Goal: Book appointment/travel/reservation

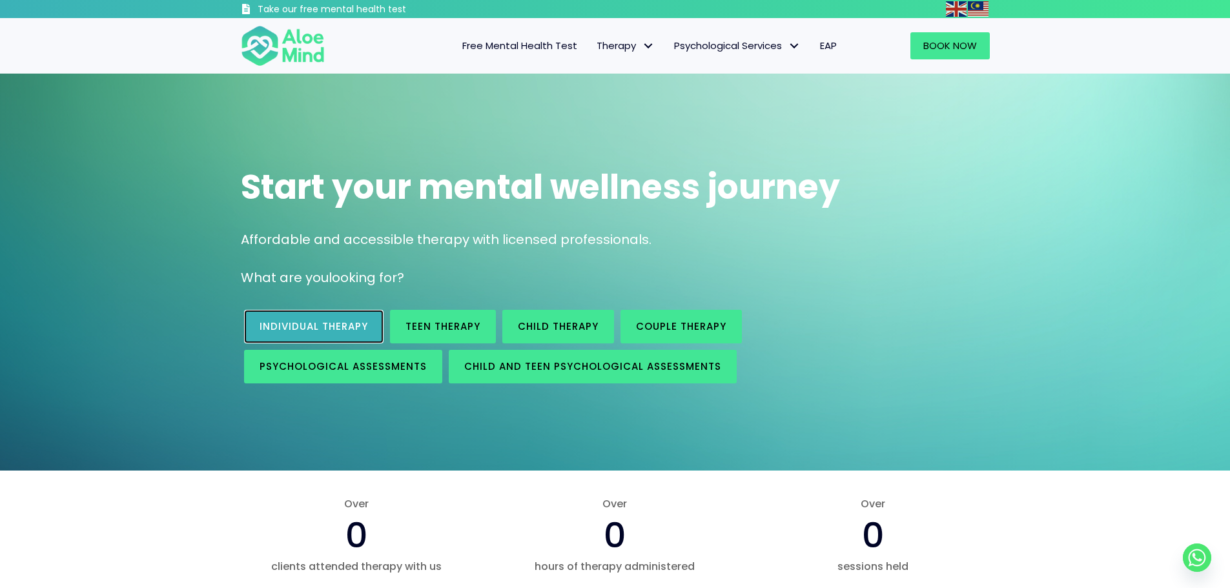
click at [302, 336] on link "Individual therapy" at bounding box center [313, 327] width 139 height 34
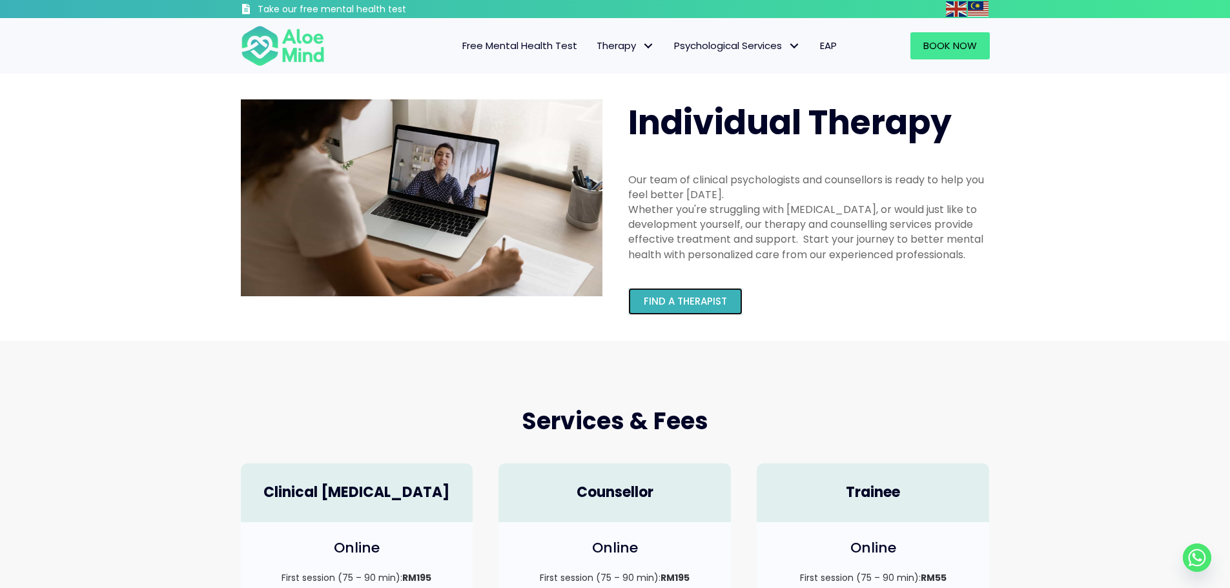
click at [684, 300] on span "Find a therapist" at bounding box center [685, 301] width 83 height 14
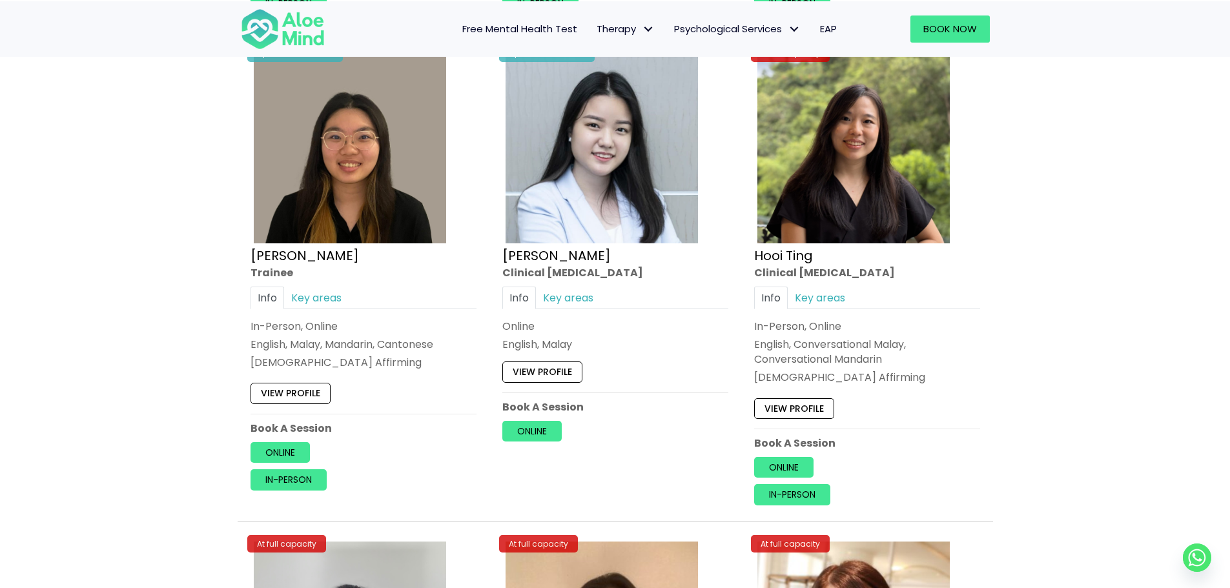
scroll to position [3985, 0]
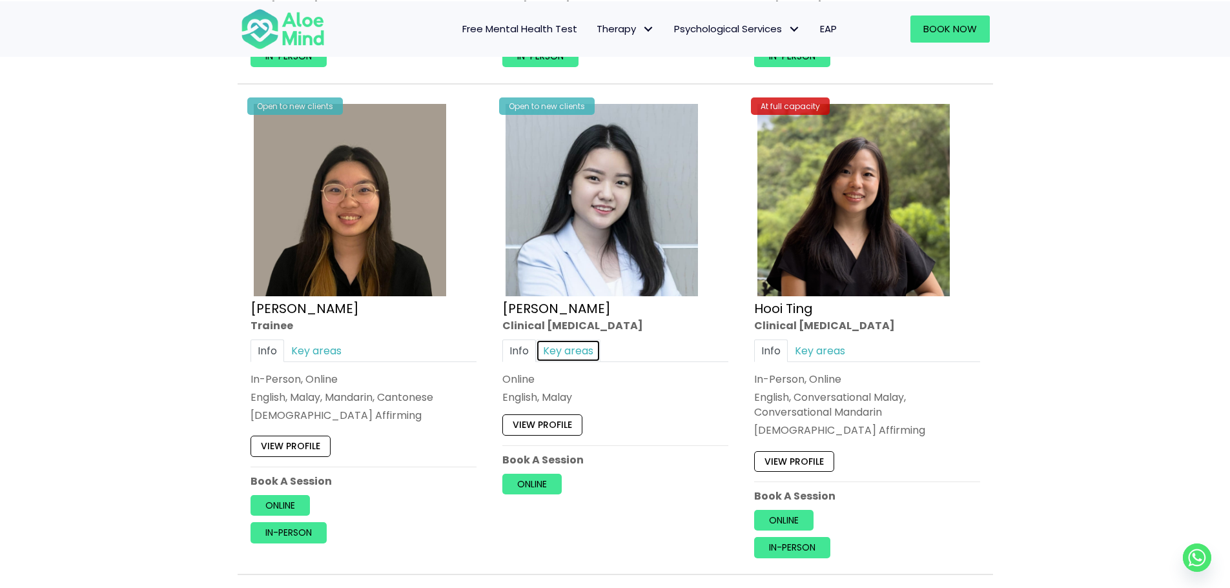
click at [577, 354] on link "Key areas" at bounding box center [568, 350] width 65 height 23
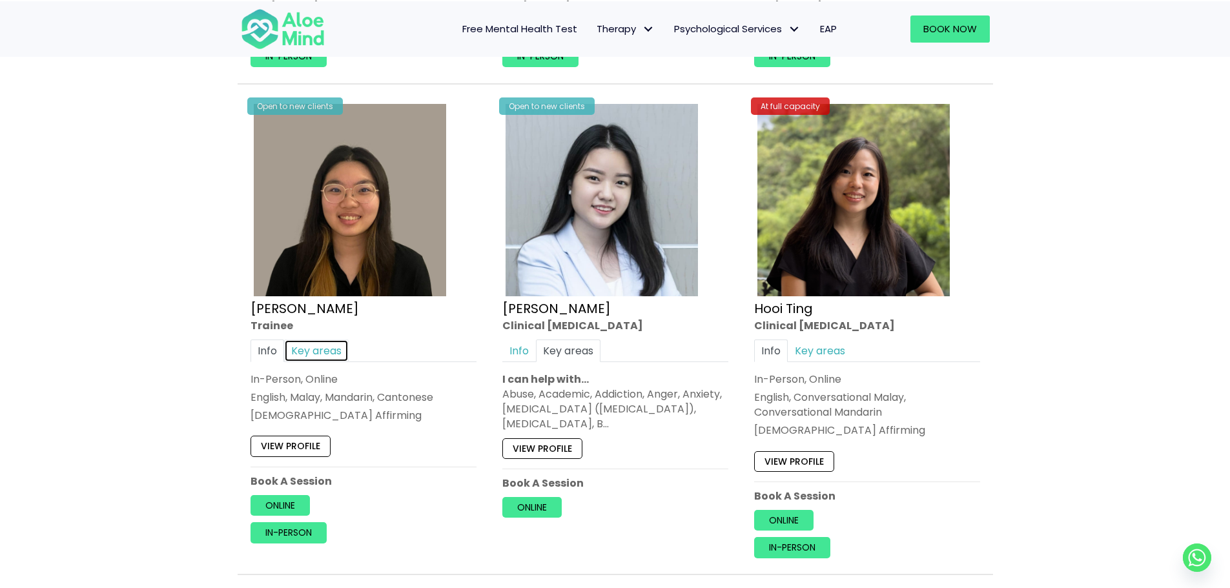
click at [327, 349] on link "Key areas" at bounding box center [316, 350] width 65 height 23
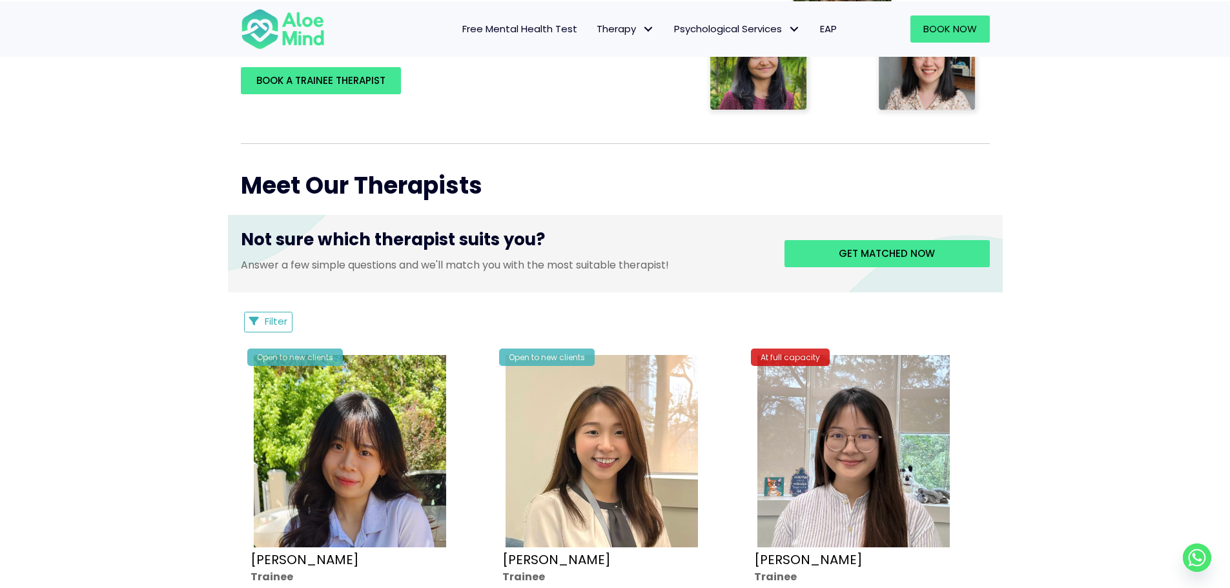
scroll to position [365, 0]
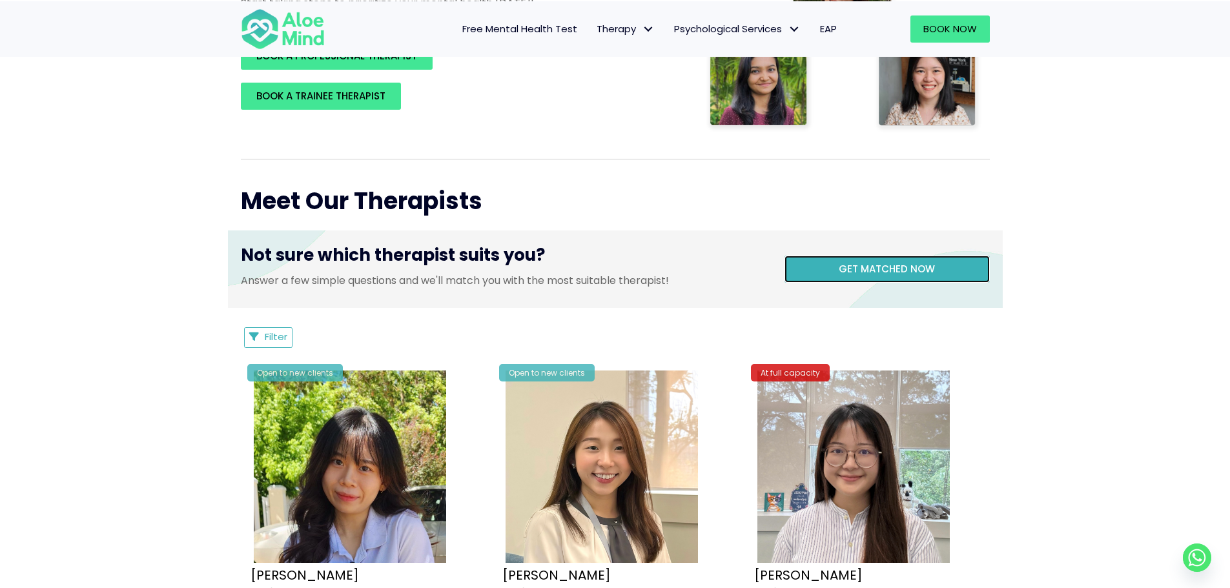
click at [914, 263] on span "Get matched now" at bounding box center [887, 269] width 96 height 14
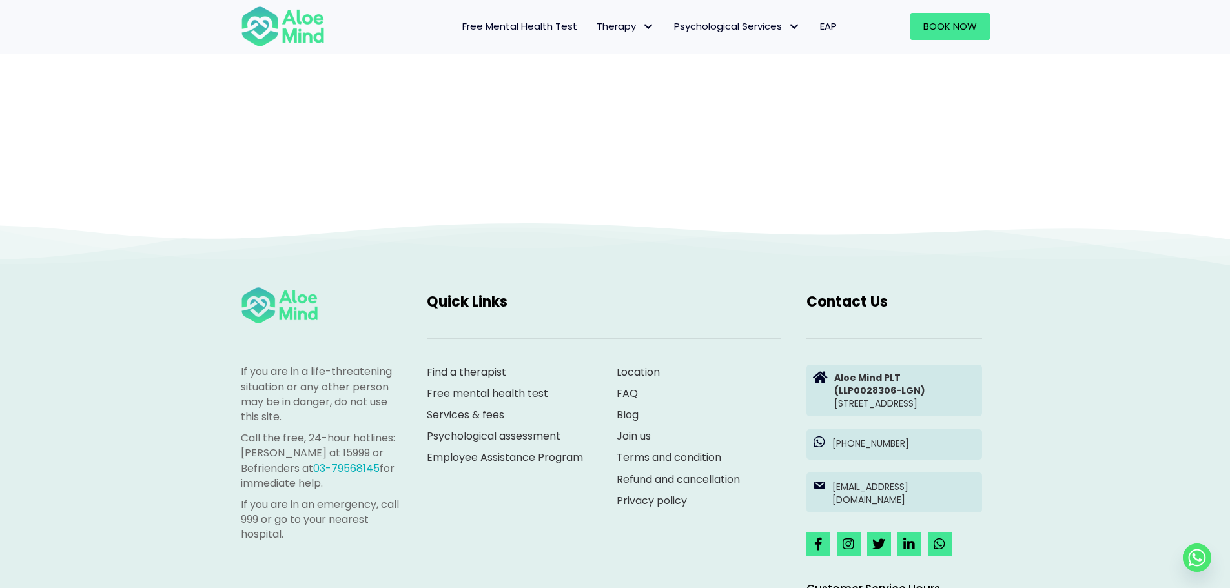
scroll to position [133, 0]
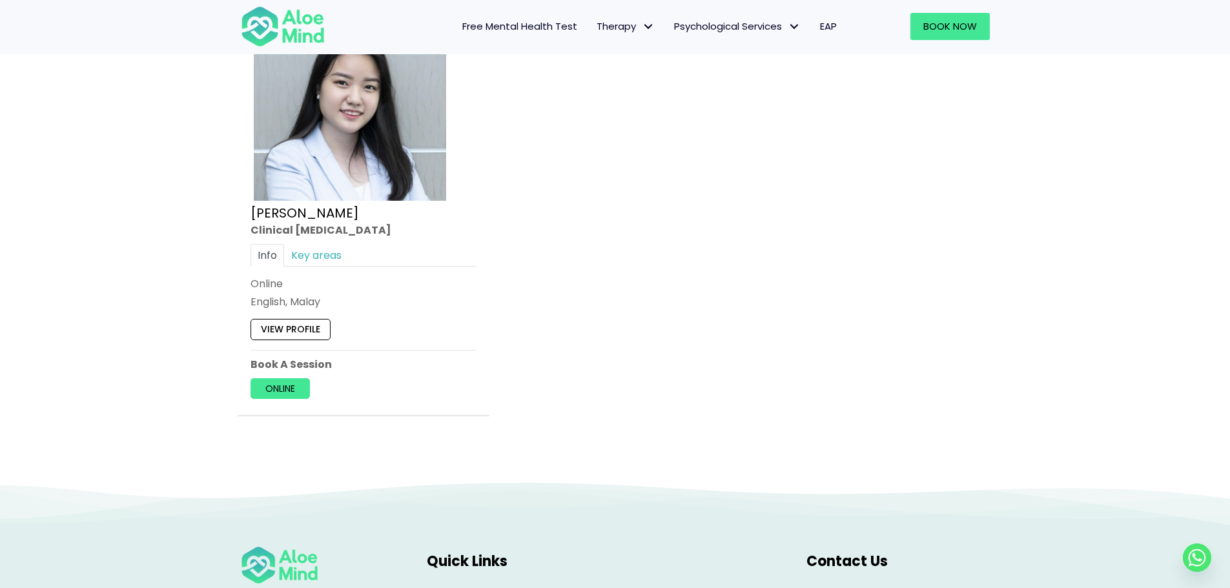
scroll to position [1679, 0]
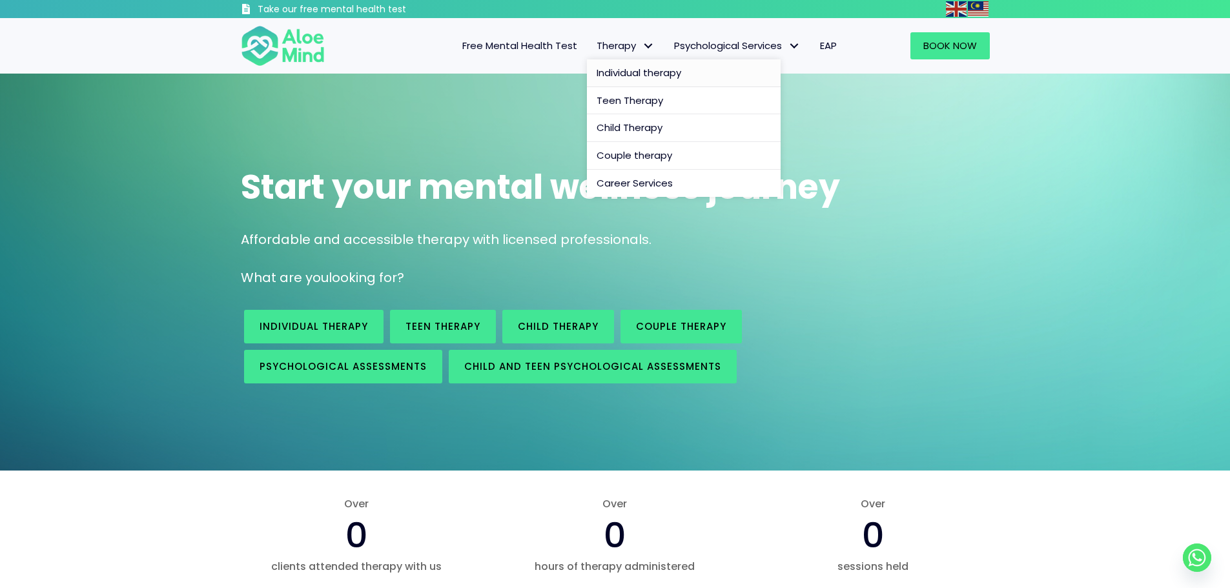
click at [606, 68] on span "Individual therapy" at bounding box center [639, 73] width 85 height 14
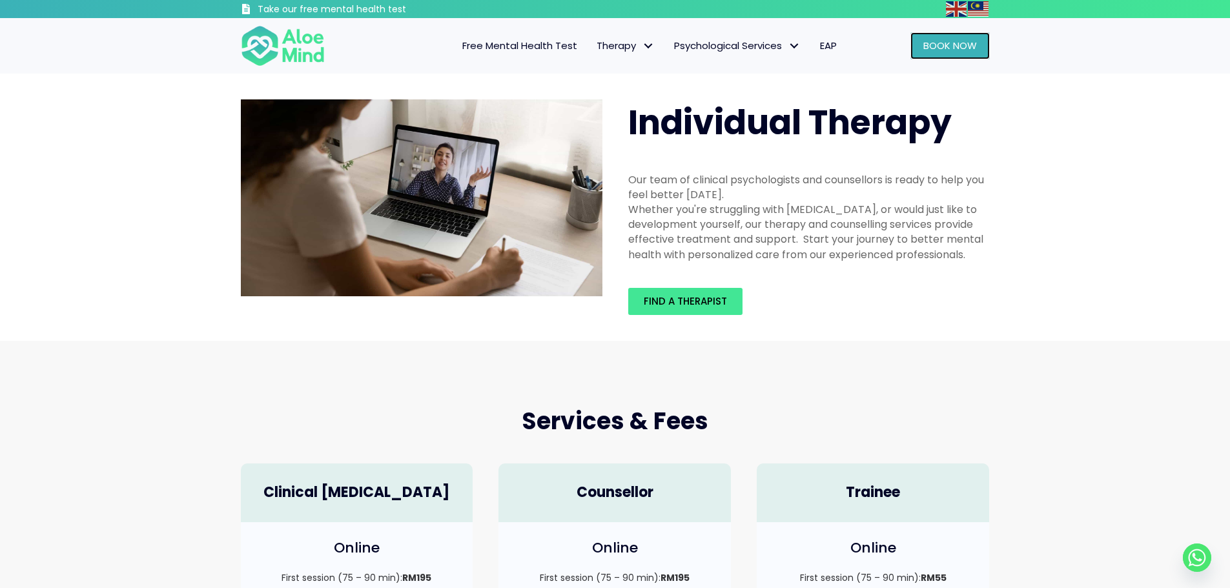
click at [940, 56] on link "Book Now" at bounding box center [949, 45] width 79 height 27
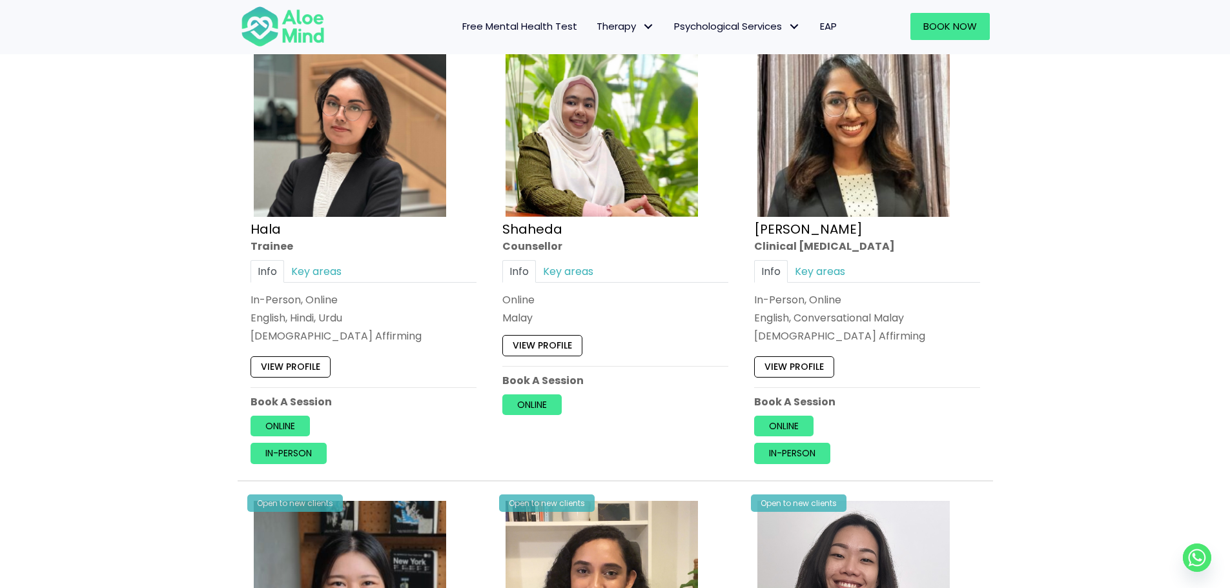
scroll to position [1614, 0]
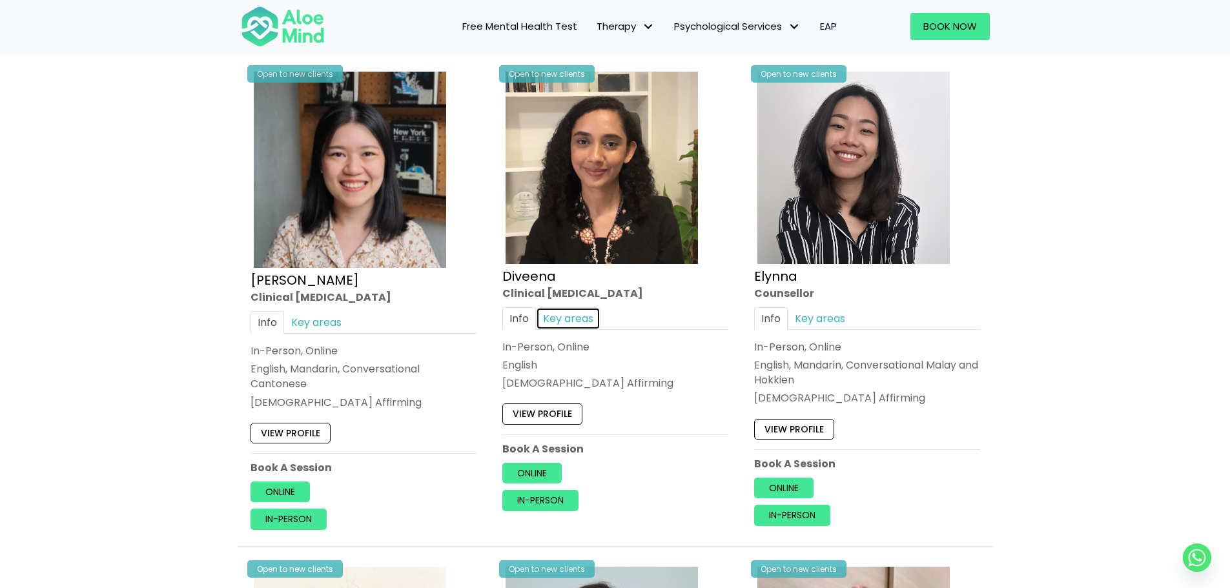
click at [574, 328] on link "Key areas" at bounding box center [568, 318] width 65 height 23
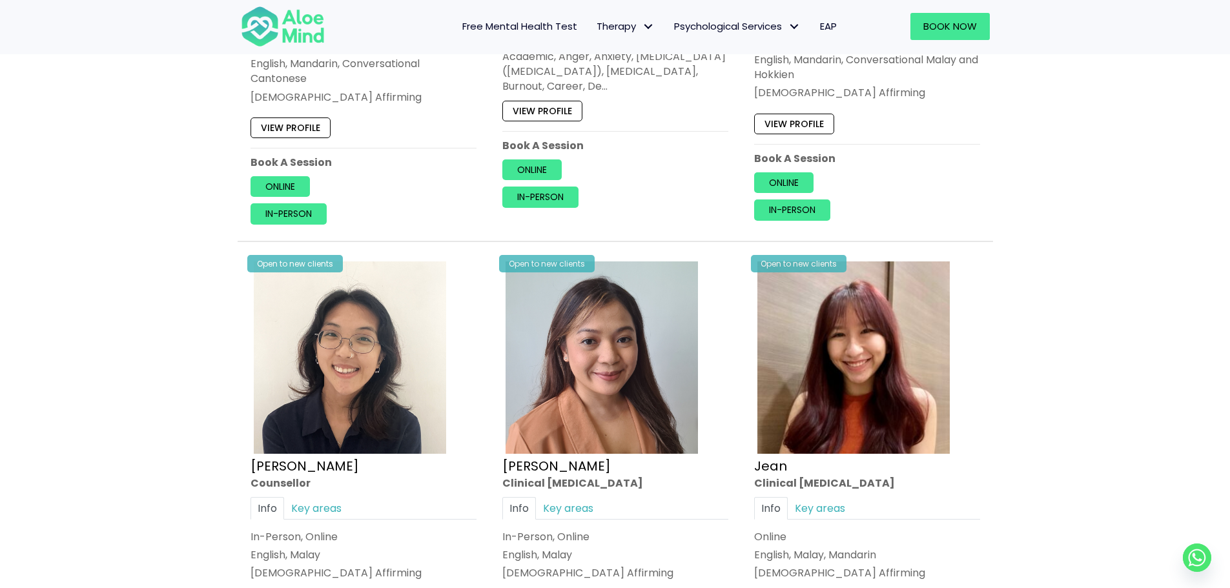
scroll to position [2131, 0]
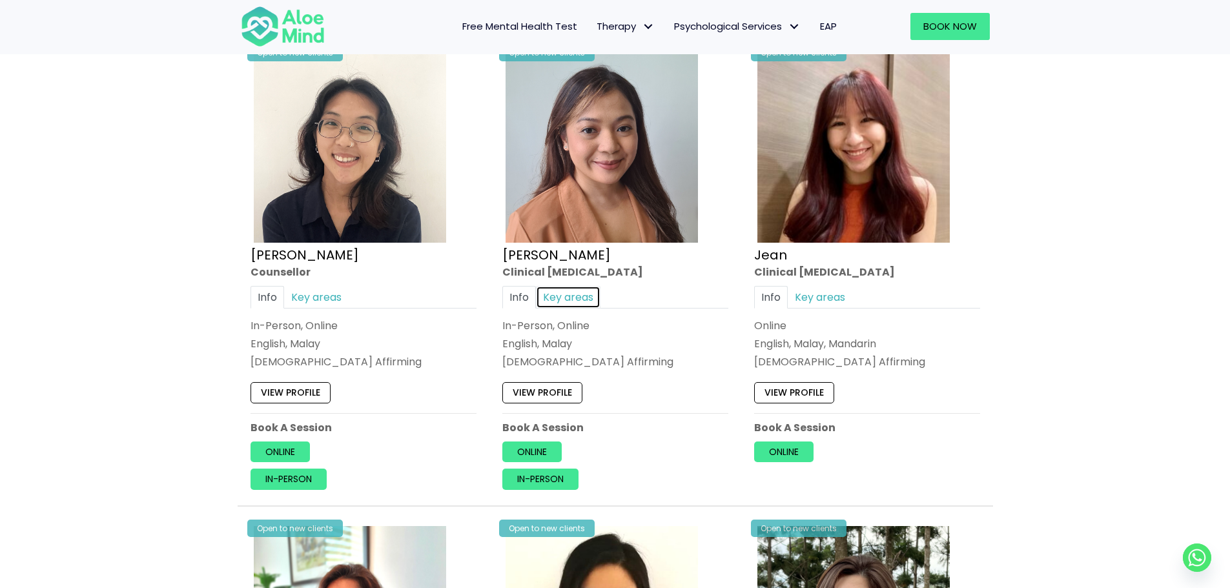
click at [575, 294] on link "Key areas" at bounding box center [568, 296] width 65 height 23
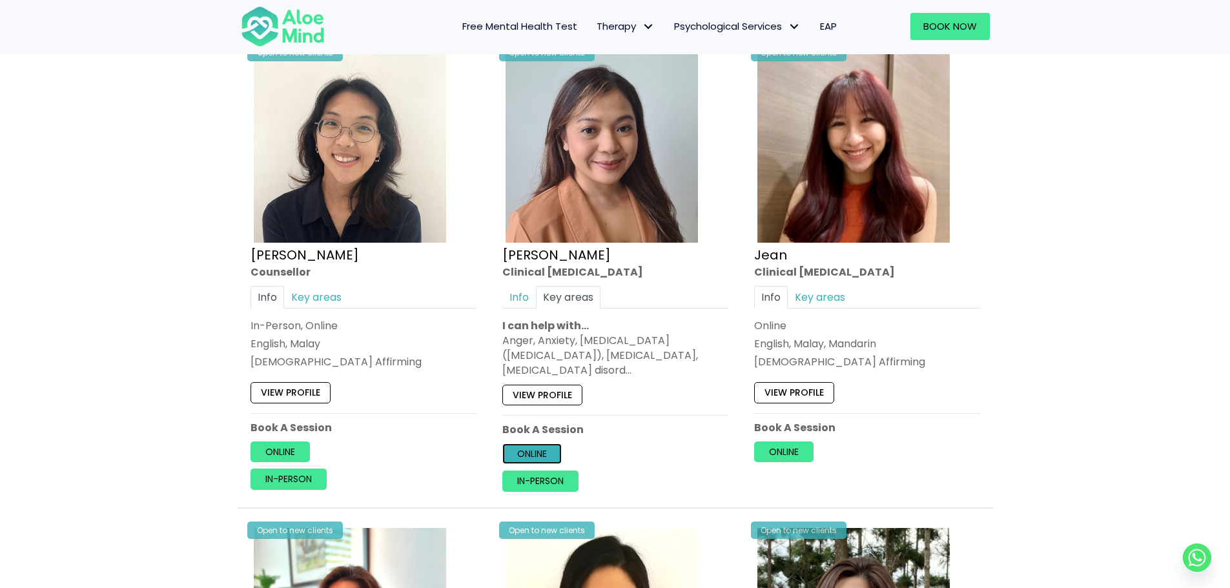
click at [528, 452] on link "Online" at bounding box center [531, 454] width 59 height 21
